Goal: Task Accomplishment & Management: Contribute content

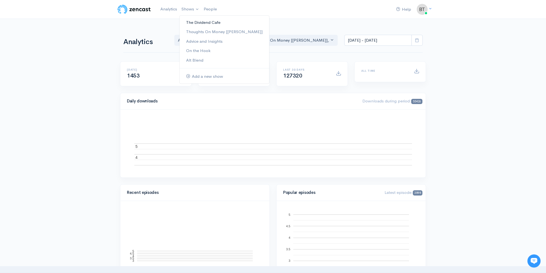
click at [194, 22] on link "The Dividend Cafe" at bounding box center [224, 23] width 90 height 10
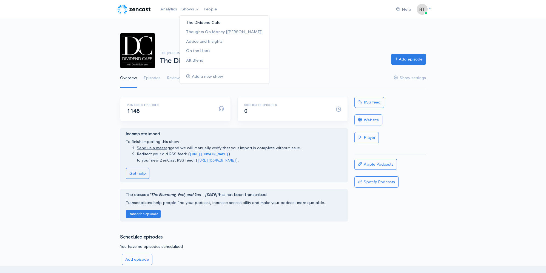
click at [194, 23] on link "The Dividend Cafe" at bounding box center [224, 23] width 90 height 10
click at [151, 78] on link "Episodes" at bounding box center [152, 78] width 17 height 20
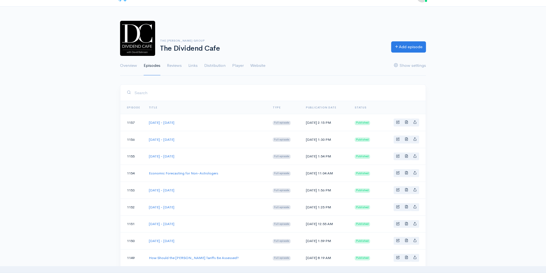
scroll to position [16, 0]
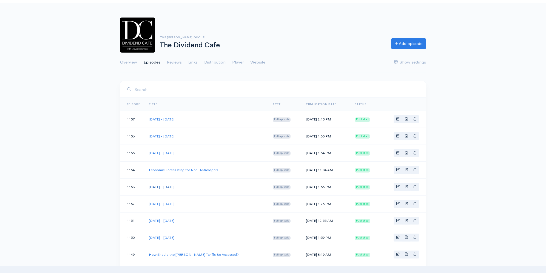
drag, startPoint x: 194, startPoint y: 188, endPoint x: 149, endPoint y: 186, distance: 44.4
click at [149, 186] on td "[DATE] - [DATE]" at bounding box center [206, 187] width 124 height 17
copy link "[DATE] - [DATE]"
click at [406, 42] on link "Add episode" at bounding box center [408, 42] width 35 height 11
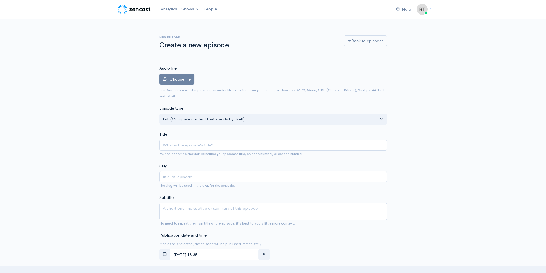
click at [171, 148] on input "Title" at bounding box center [273, 145] width 228 height 11
type input "[DATE] - [DATE]"
type input "thursday-august-7-2025"
click at [198, 146] on input "[DATE] - [DATE]" at bounding box center [273, 145] width 228 height 11
type input "Thursday - August 1, 2025"
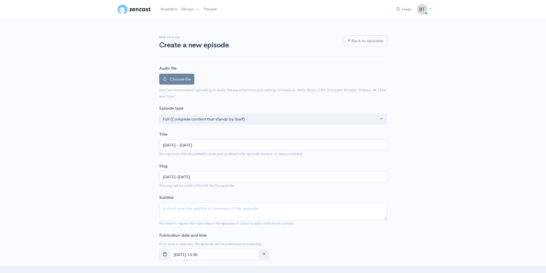
type input "thursday-august-1-2025"
type input "[DATE] - [DATE]"
type input "thursday-august-14-2025"
type input "[DATE] - [DATE]"
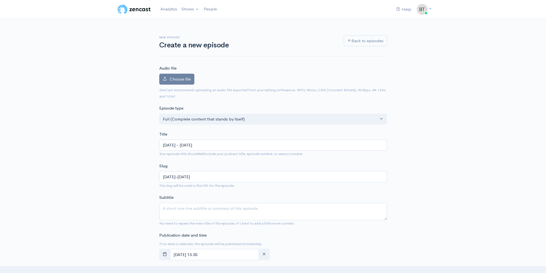
scroll to position [78, 0]
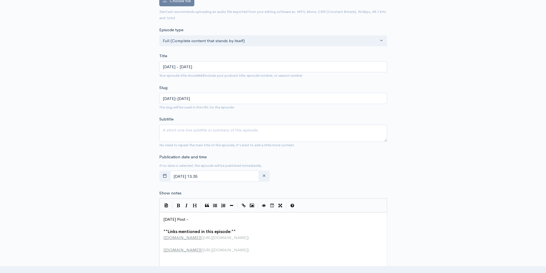
click at [197, 224] on pre "​" at bounding box center [274, 225] width 225 height 6
type textarea "Today's Post -"
drag, startPoint x: 193, startPoint y: 218, endPoint x: 148, endPoint y: 217, distance: 44.6
paste textarea
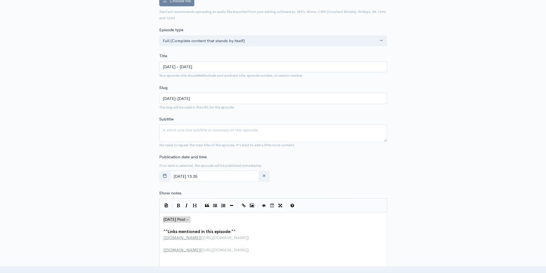
scroll to position [111, 0]
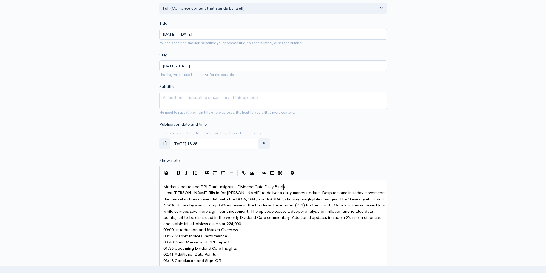
click at [289, 185] on pre "Market Update and PPI Data Insights - Dividend Cafe Daily Blurb" at bounding box center [274, 187] width 225 height 6
drag, startPoint x: 273, startPoint y: 186, endPoint x: 291, endPoint y: 188, distance: 18.2
type textarea "Recap"
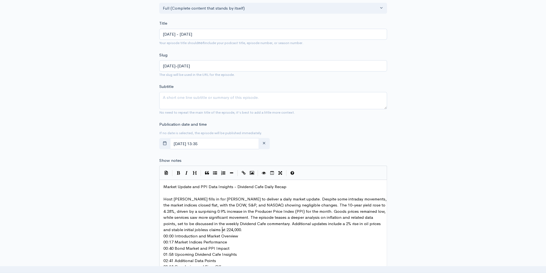
click at [229, 228] on pre "Host David Boson fills in for Brian Sitel to deliver a daily market update. Des…" at bounding box center [274, 214] width 225 height 37
click at [245, 240] on pre "00:00 Introduction and Market Overview" at bounding box center [274, 242] width 225 height 6
click at [230, 253] on pre "00:17 Market Indices Performance" at bounding box center [274, 254] width 225 height 6
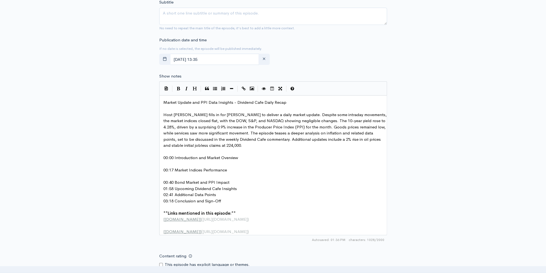
click at [235, 179] on pre "00:40 Bond Market and PPI Impact" at bounding box center [274, 182] width 225 height 6
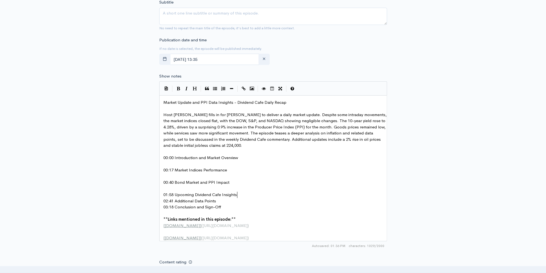
click at [241, 193] on pre "01:58 Upcoming Dividend Cafe Insights" at bounding box center [274, 195] width 225 height 6
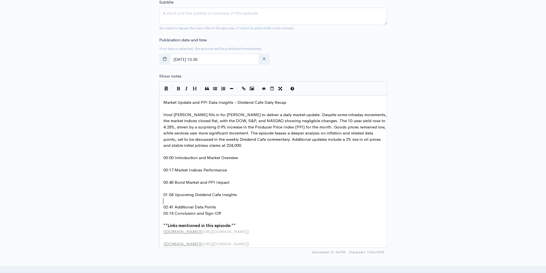
click at [223, 207] on pre "02:41 Additional Data Points" at bounding box center [274, 207] width 225 height 6
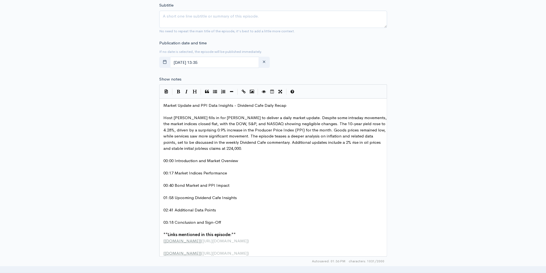
scroll to position [189, 0]
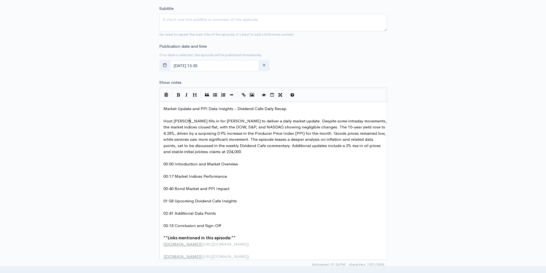
click at [189, 121] on span "Host David Boson fills in for Brian Sitel to deliver a daily market update. Des…" at bounding box center [275, 136] width 224 height 36
type textarea "ahn"
type textarea "e"
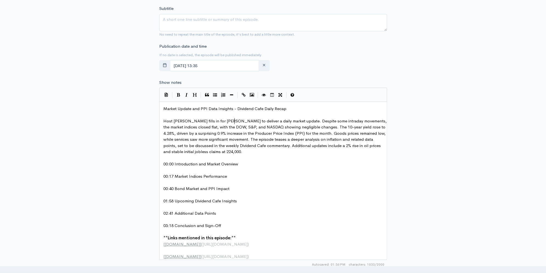
type textarea "zy"
click at [372, 165] on pre "00:00 Introduction and Market Overview" at bounding box center [274, 164] width 225 height 6
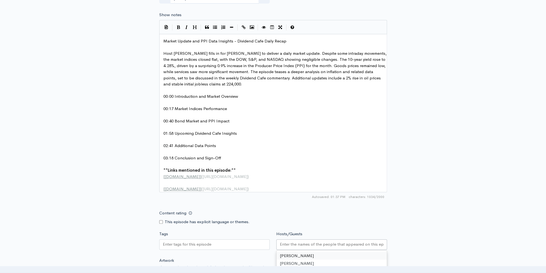
click at [308, 250] on div at bounding box center [331, 244] width 111 height 10
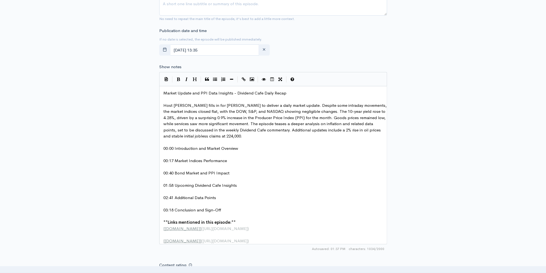
scroll to position [179, 0]
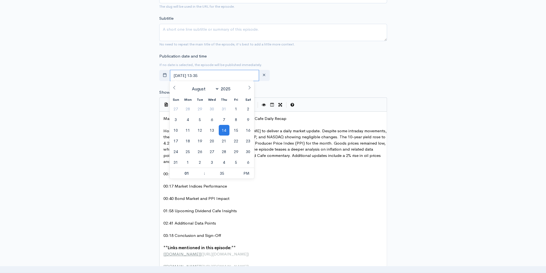
click at [220, 75] on input "August, 14 2025 13:35" at bounding box center [214, 75] width 89 height 11
drag, startPoint x: 236, startPoint y: 128, endPoint x: 265, endPoint y: 115, distance: 31.7
click at [236, 128] on span "15" at bounding box center [236, 130] width 11 height 11
type input "August, 15 2025 13:35"
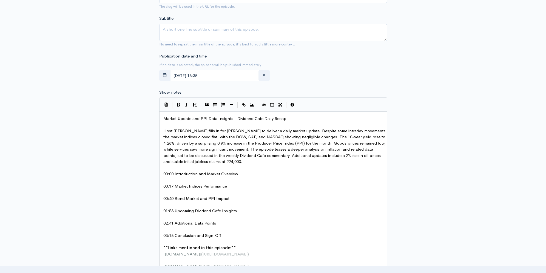
click at [357, 74] on div "Publication date and time If no date is selected, the episode will be published…" at bounding box center [273, 68] width 234 height 30
type textarea "Market Update and PPI Data Insights - Dividend Cafe Daily Recap"
drag, startPoint x: 292, startPoint y: 117, endPoint x: 165, endPoint y: 117, distance: 126.8
click at [229, 31] on textarea "Subtitle" at bounding box center [273, 32] width 228 height 17
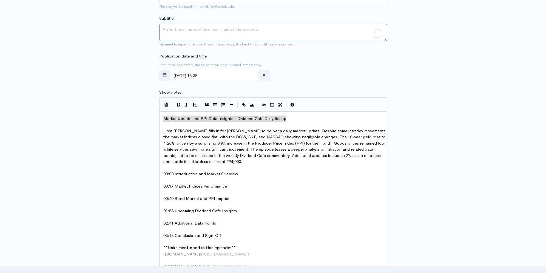
paste textarea "Market Update and PPI Data Insights - Dividend Cafe Daily Recap"
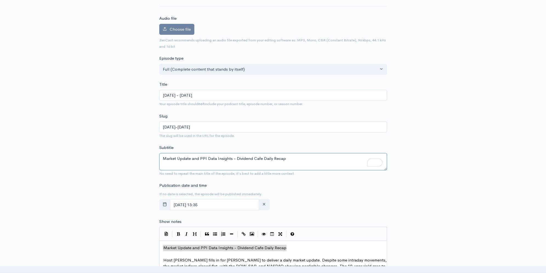
scroll to position [53, 0]
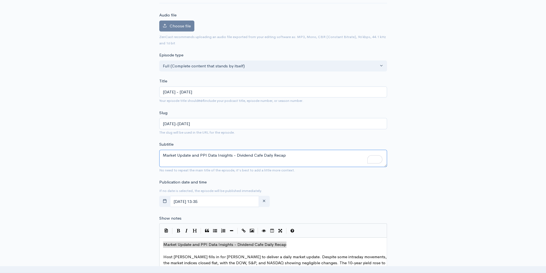
type textarea "Market Update and PPI Data Insights - Dividend Cafe Daily Recap"
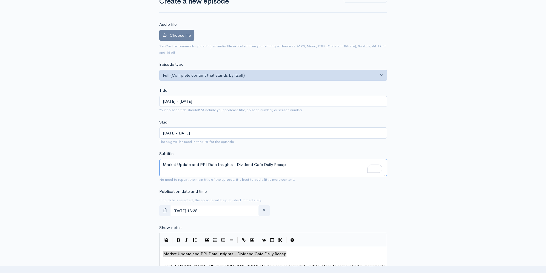
scroll to position [0, 0]
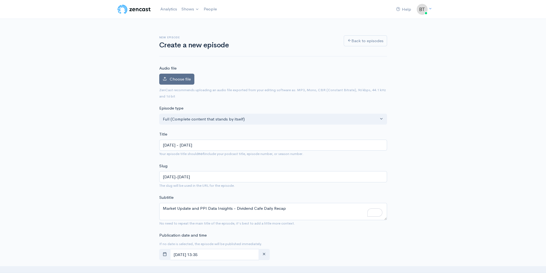
click at [181, 82] on label "Choose file" at bounding box center [176, 79] width 35 height 11
click at [0, 0] on input "Choose file" at bounding box center [0, 0] width 0 height 0
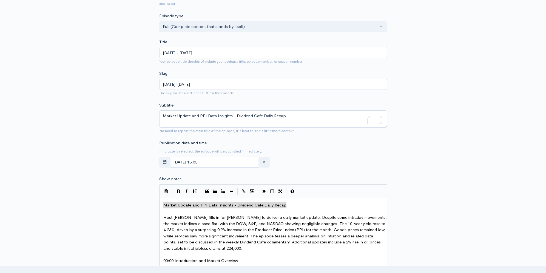
scroll to position [136, 0]
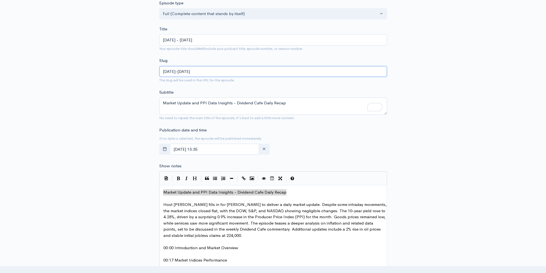
click at [237, 73] on input "thursday-august-14-2025" at bounding box center [273, 71] width 228 height 11
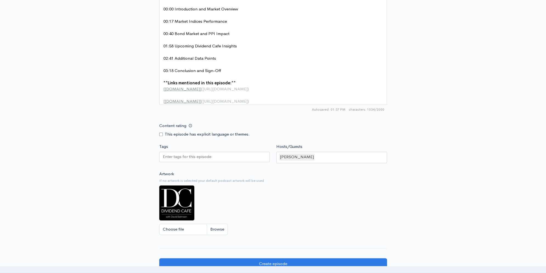
scroll to position [465, 0]
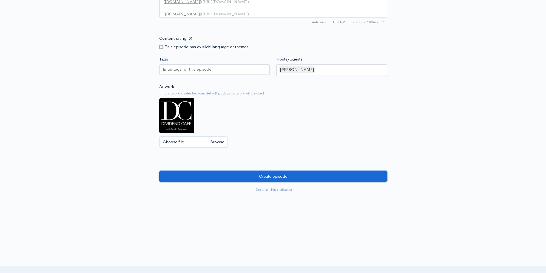
click at [275, 176] on input "Create episode" at bounding box center [273, 176] width 228 height 11
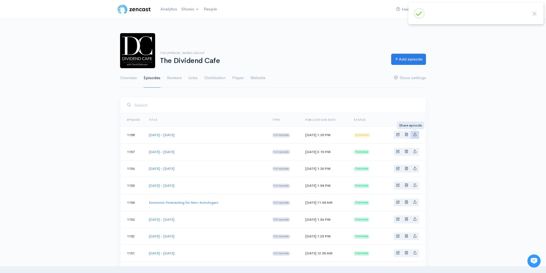
click at [416, 136] on link "Basic example" at bounding box center [414, 135] width 8 height 8
type input "[URL][DOMAIN_NAME][DATE][DATE]"
type input "[URL][DOMAIN_NAME][DOMAIN_NAME]"
type input "<iframe src='[URL][DOMAIN_NAME]' width='100%' height='190' frameborder='0' scro…"
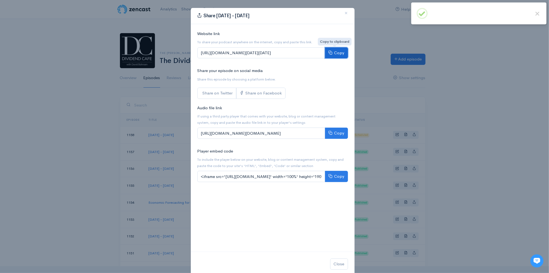
click at [337, 55] on button "Copy" at bounding box center [336, 52] width 23 height 11
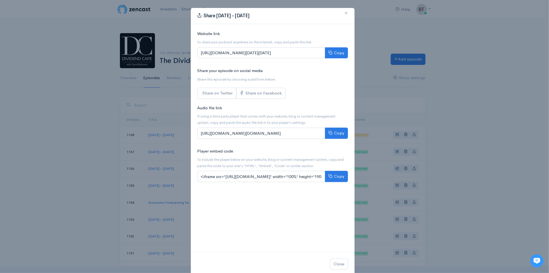
click at [345, 13] on span "×" at bounding box center [346, 13] width 3 height 8
